Goal: Task Accomplishment & Management: Manage account settings

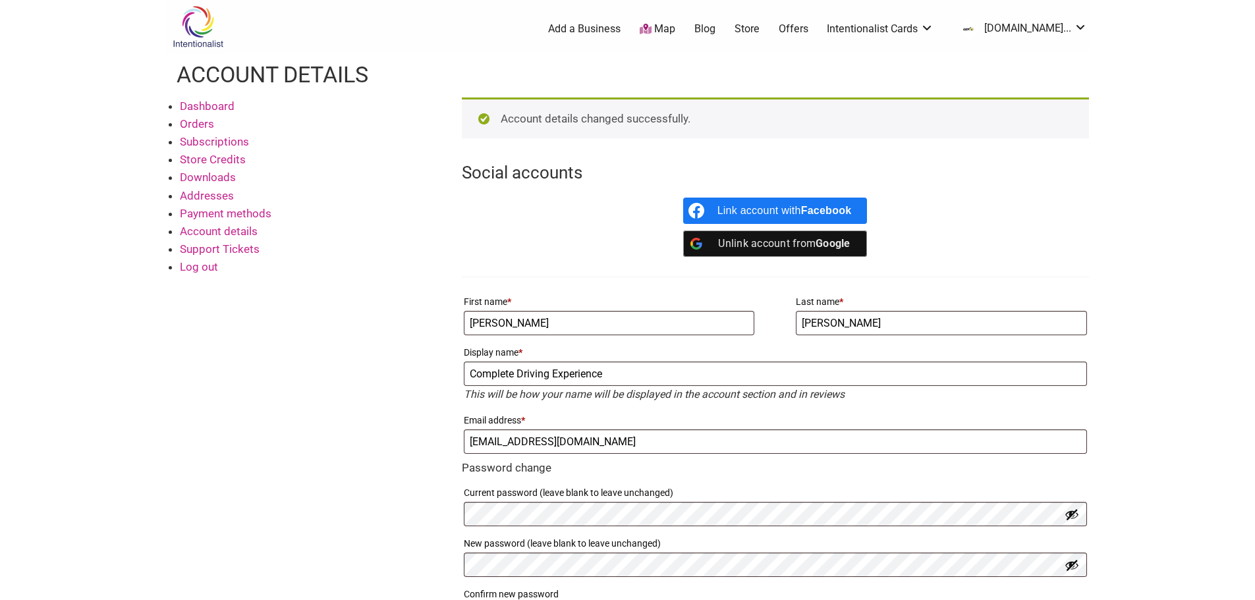
click at [206, 194] on link "Addresses" at bounding box center [207, 195] width 54 height 13
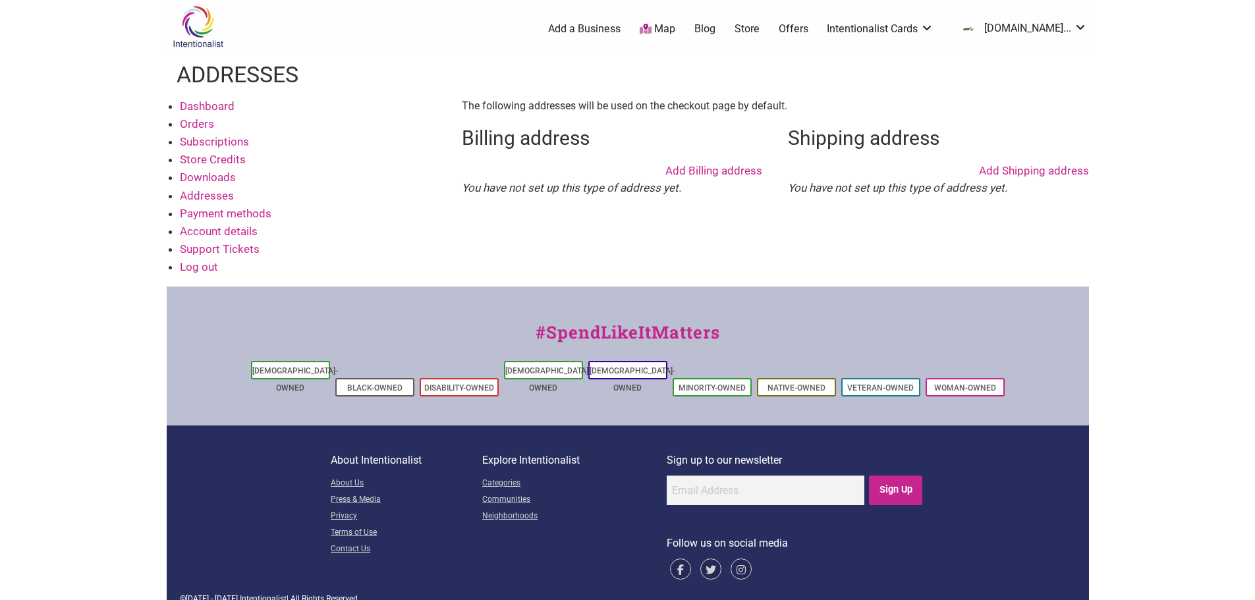
click at [223, 231] on link "Account details" at bounding box center [219, 231] width 78 height 13
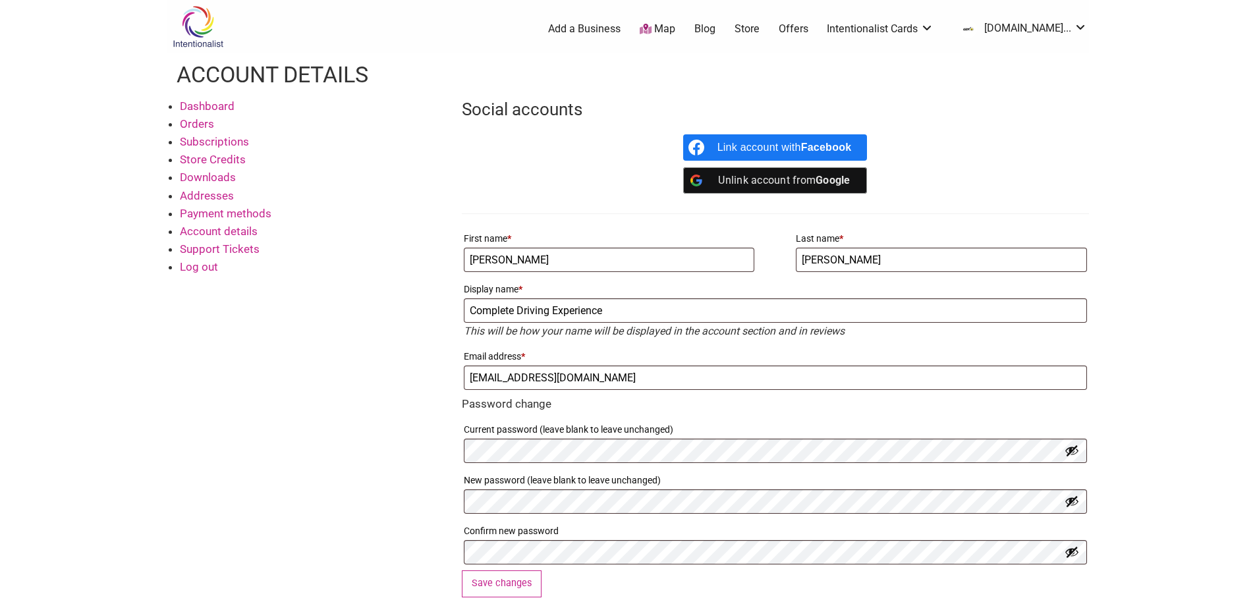
click at [213, 213] on link "Payment methods" at bounding box center [226, 213] width 92 height 13
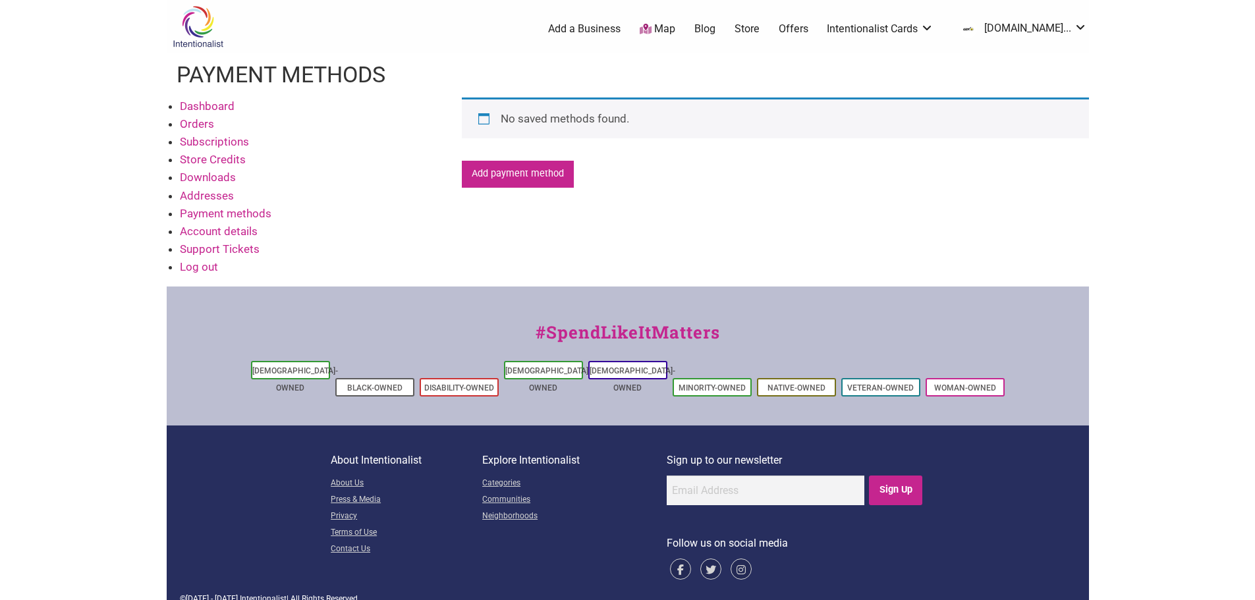
click at [507, 176] on link "Add payment method" at bounding box center [518, 174] width 113 height 27
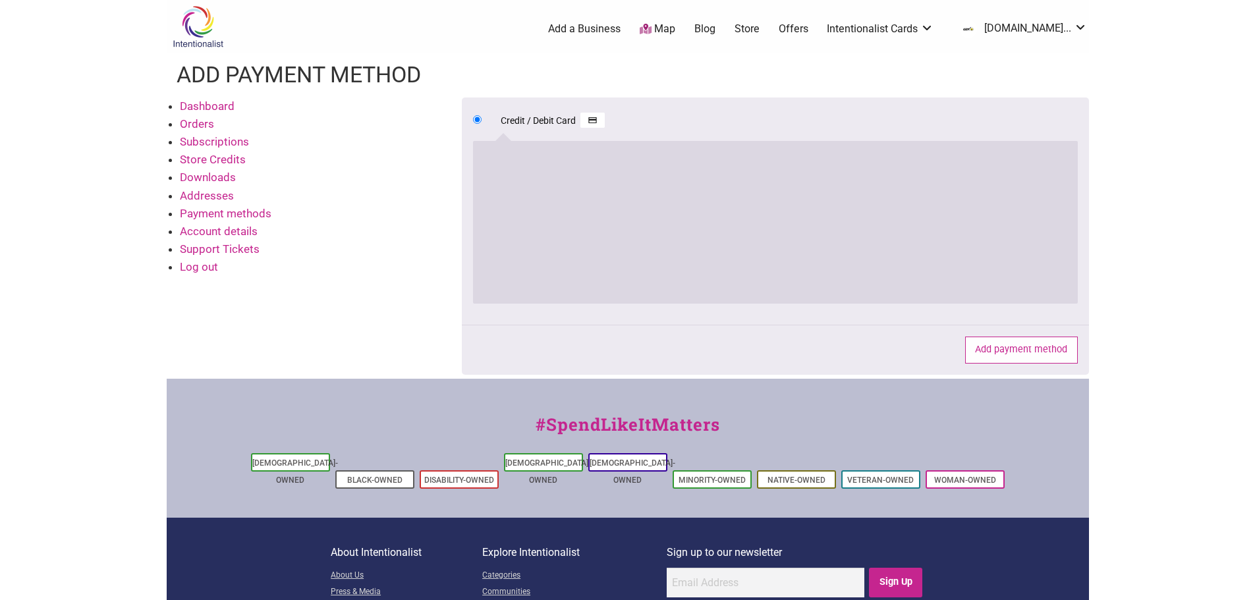
click at [212, 159] on link "Store Credits" at bounding box center [213, 159] width 66 height 13
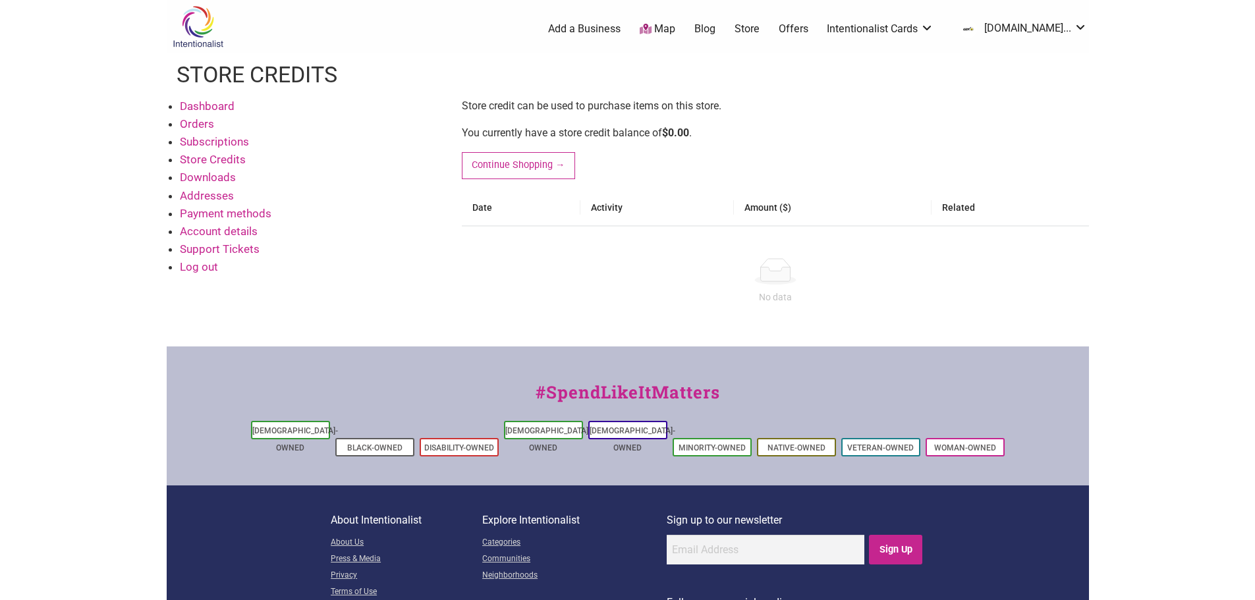
click at [222, 133] on li "Subscriptions" at bounding box center [311, 142] width 263 height 18
click at [223, 141] on link "Subscriptions" at bounding box center [214, 141] width 69 height 13
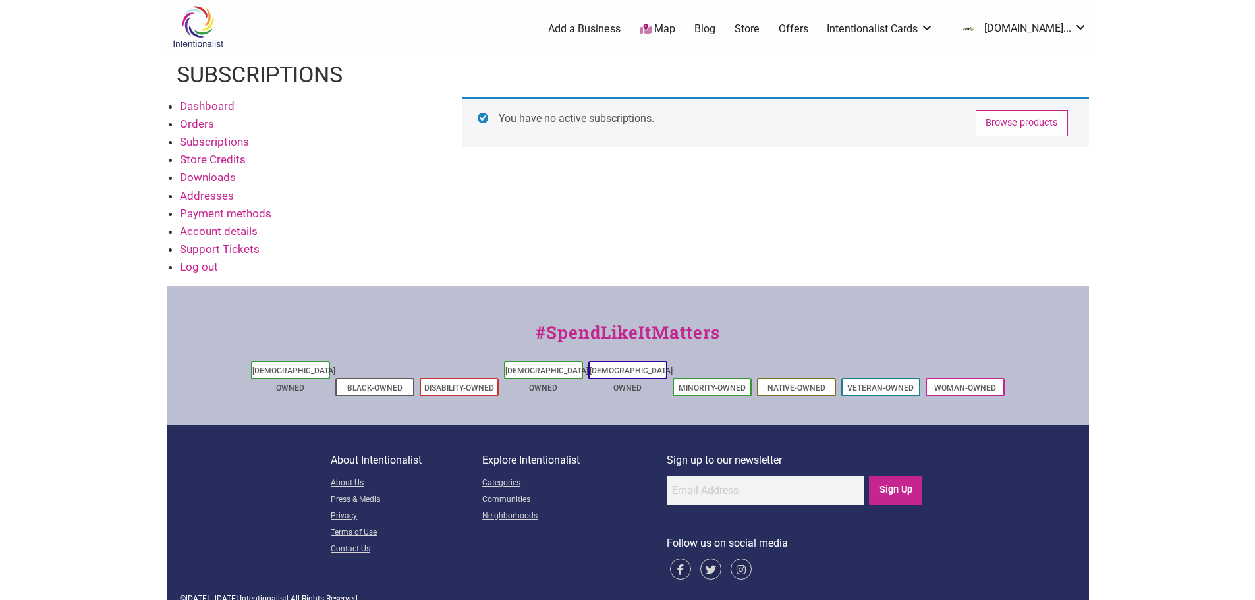
click at [202, 123] on link "Orders" at bounding box center [197, 123] width 34 height 13
click at [201, 265] on link "Log out" at bounding box center [199, 266] width 38 height 13
